Goal: Information Seeking & Learning: Learn about a topic

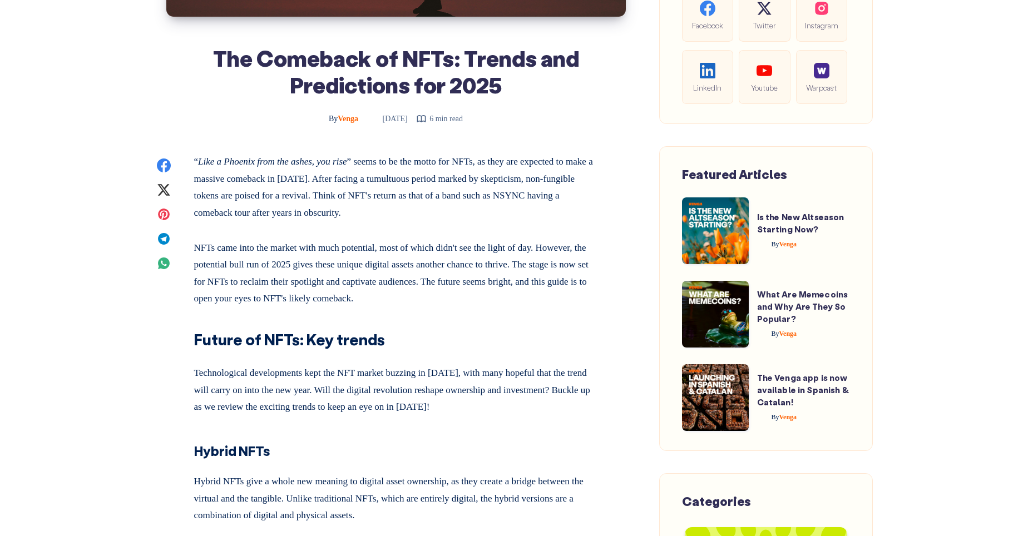
scroll to position [261, 0]
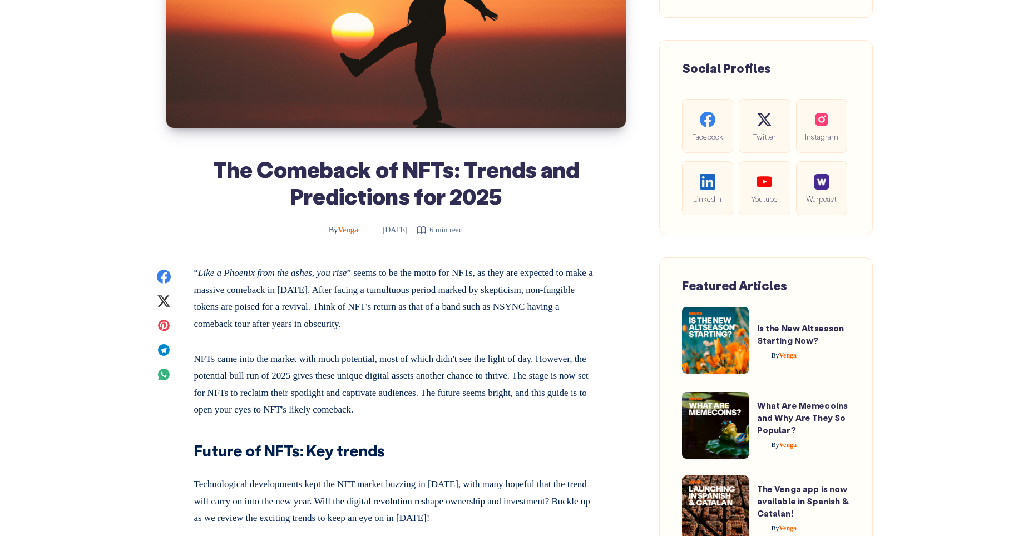
click at [714, 341] on span at bounding box center [715, 340] width 67 height 67
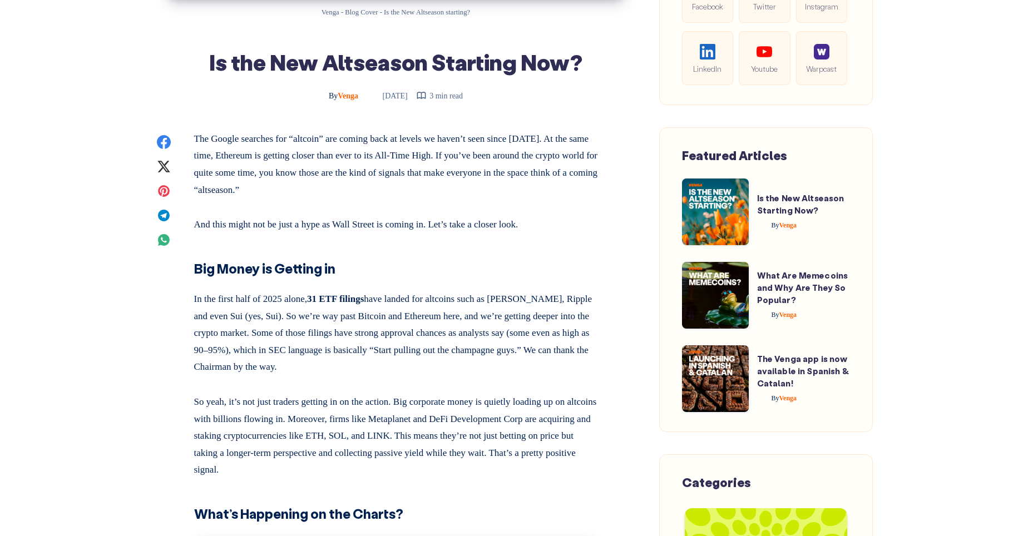
scroll to position [2158, 0]
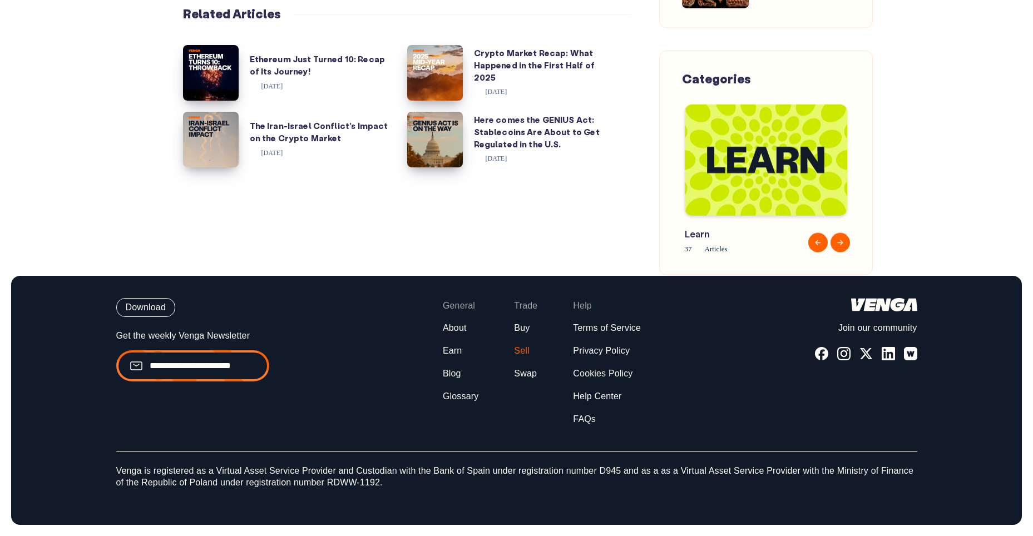
click at [520, 353] on link "Sell" at bounding box center [521, 351] width 15 height 12
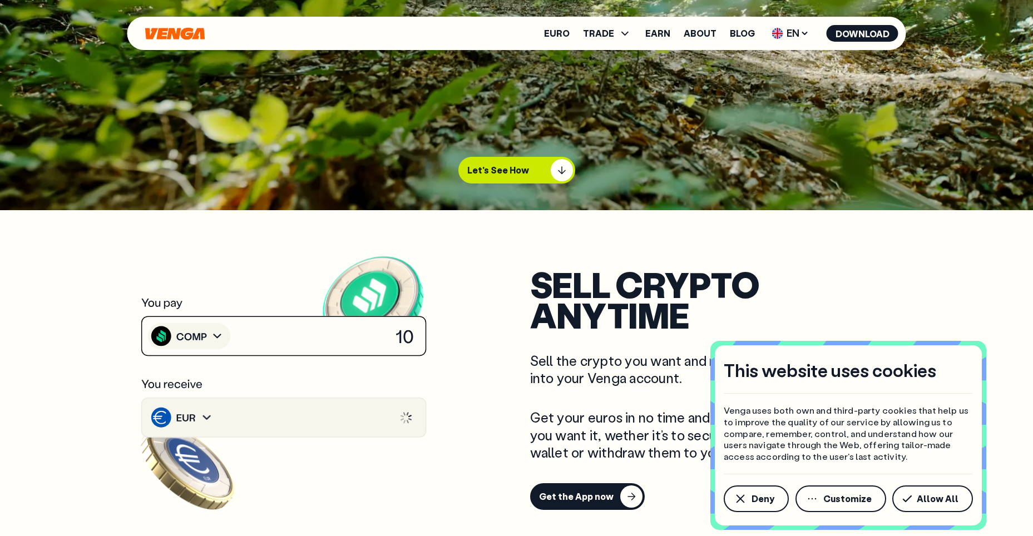
scroll to position [609, 0]
